Goal: Information Seeking & Learning: Learn about a topic

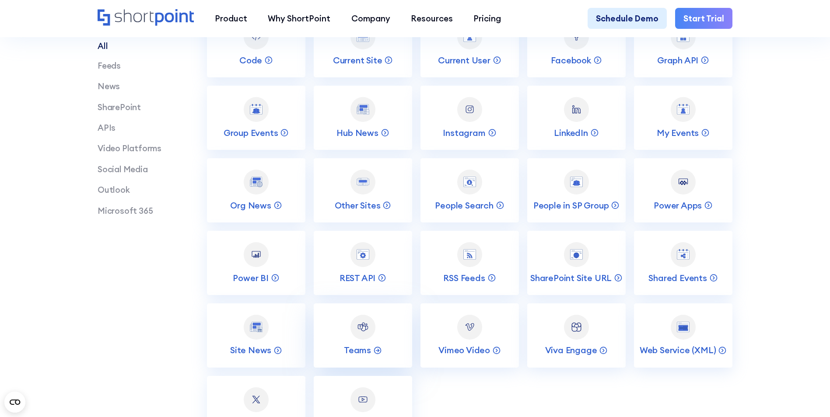
scroll to position [1707, 0]
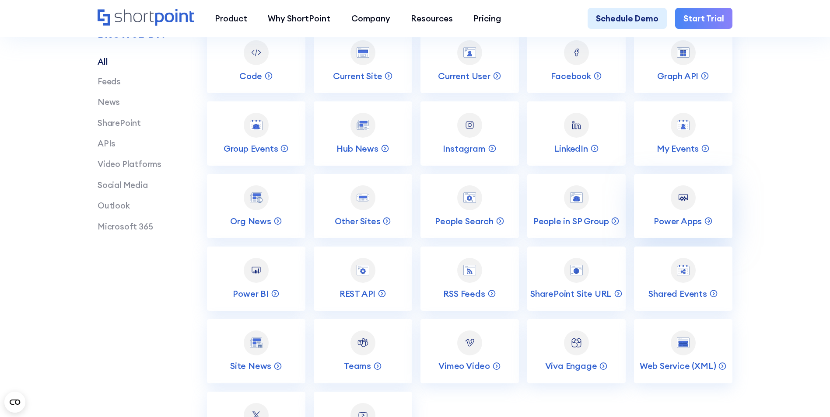
click at [700, 219] on link "Power Apps" at bounding box center [683, 206] width 98 height 64
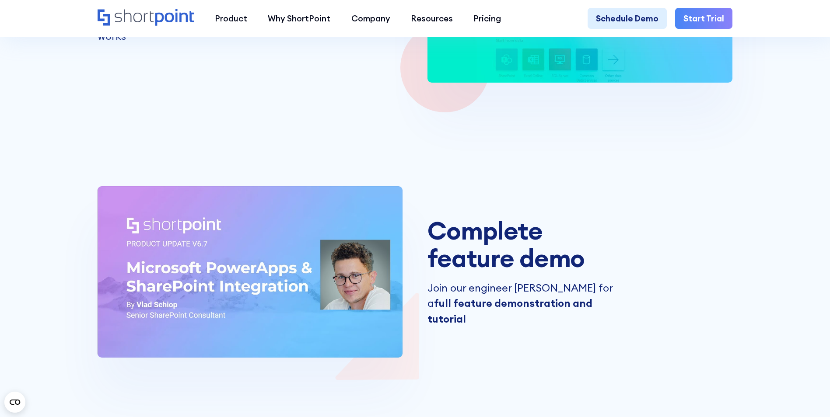
scroll to position [1575, 0]
